Goal: Find specific page/section: Find specific page/section

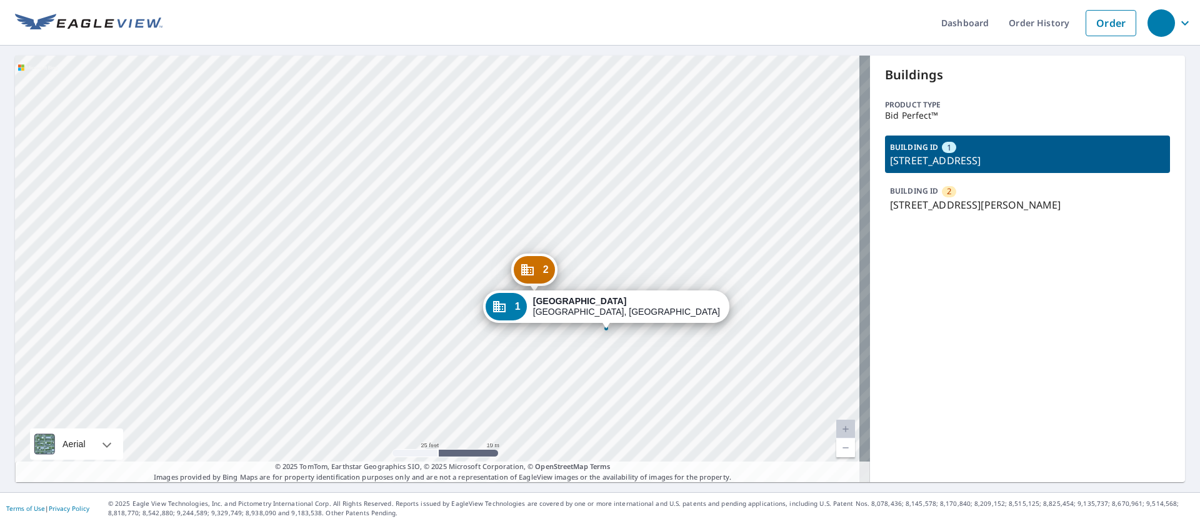
click at [989, 201] on p "[STREET_ADDRESS][PERSON_NAME]" at bounding box center [1027, 205] width 275 height 15
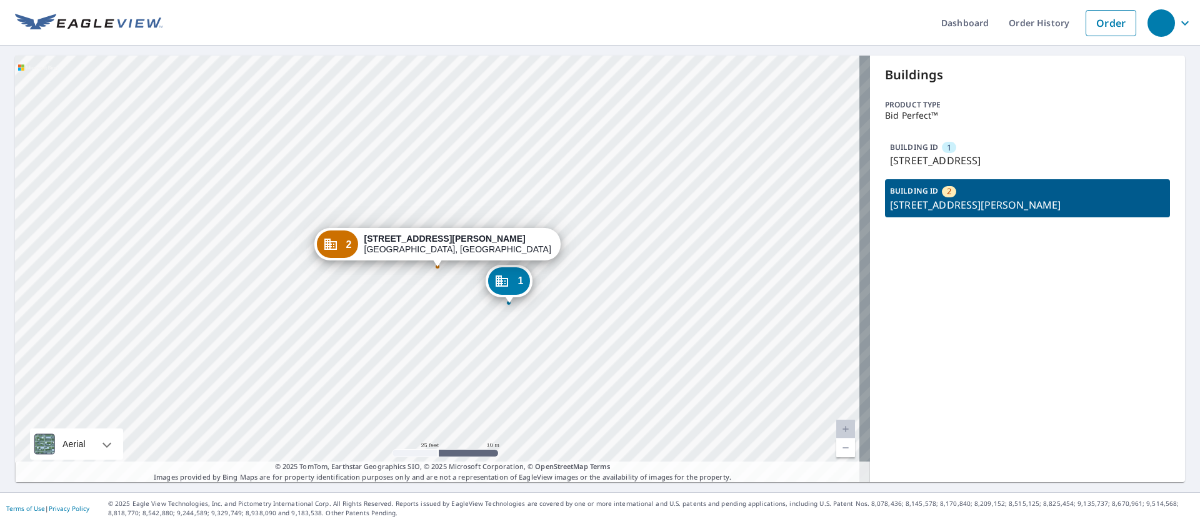
drag, startPoint x: 985, startPoint y: 147, endPoint x: 988, endPoint y: 166, distance: 19.6
click at [988, 166] on div "BUILDING ID [STREET_ADDRESS]" at bounding box center [1027, 155] width 285 height 38
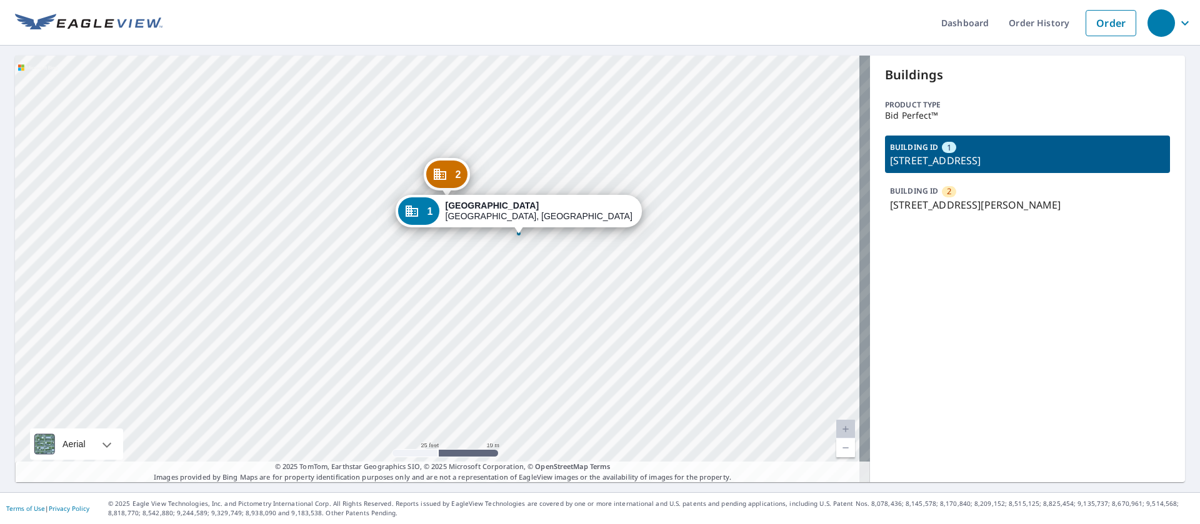
drag, startPoint x: 558, startPoint y: 240, endPoint x: 601, endPoint y: 164, distance: 86.8
click at [601, 164] on div "2 [STREET_ADDRESS][PERSON_NAME] 1 [STREET_ADDRESS]" at bounding box center [442, 269] width 855 height 427
